Goal: Information Seeking & Learning: Stay updated

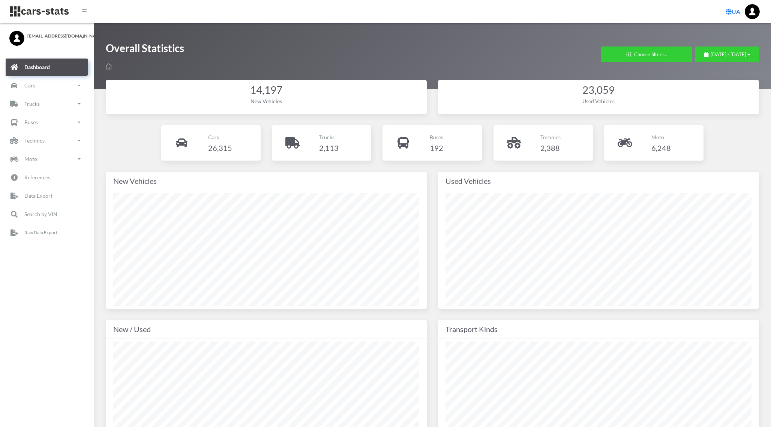
click at [427, 198] on div "New Vehicles" at bounding box center [266, 246] width 332 height 148
